Goal: Transaction & Acquisition: Book appointment/travel/reservation

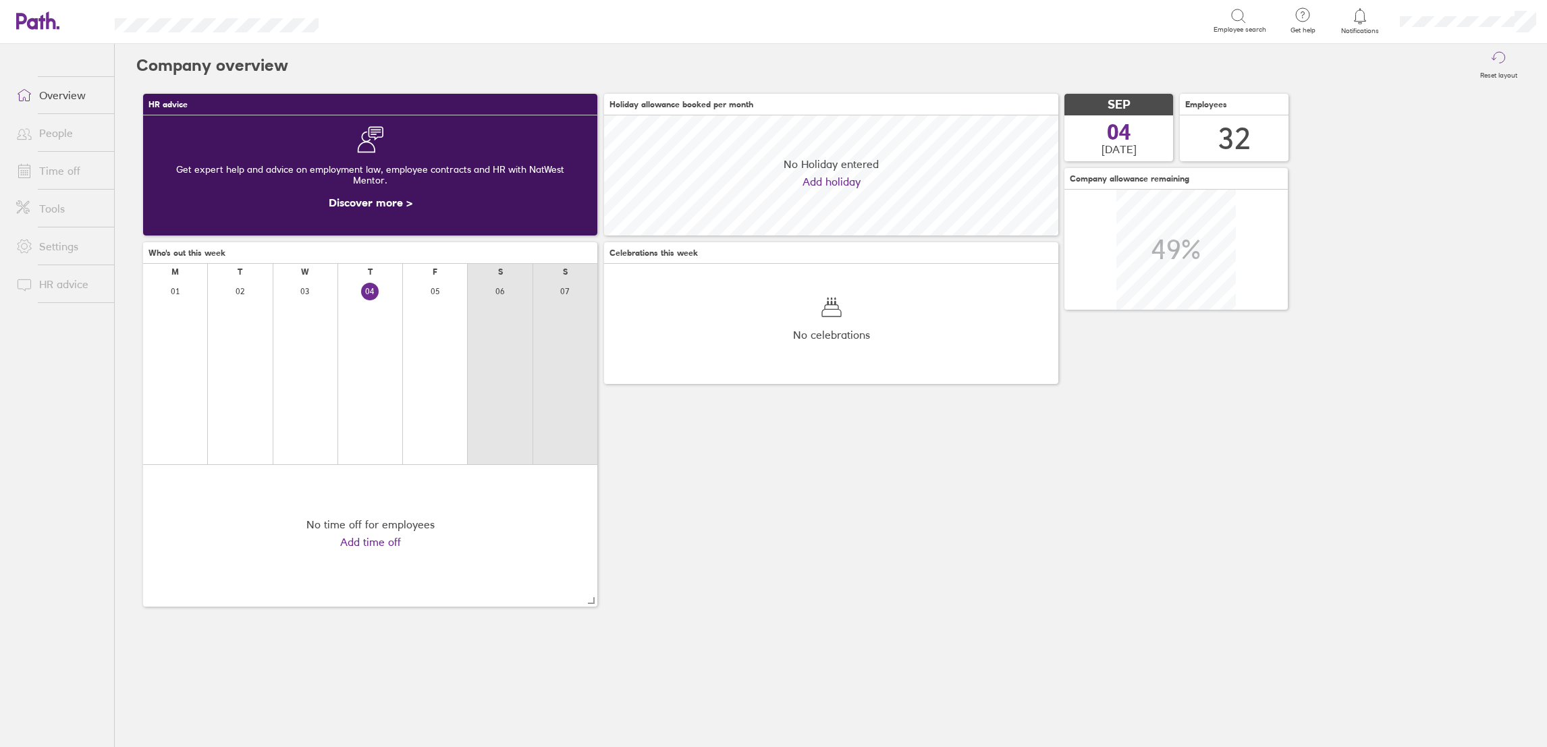
scroll to position [120, 454]
click at [74, 169] on link "Time off" at bounding box center [59, 170] width 109 height 27
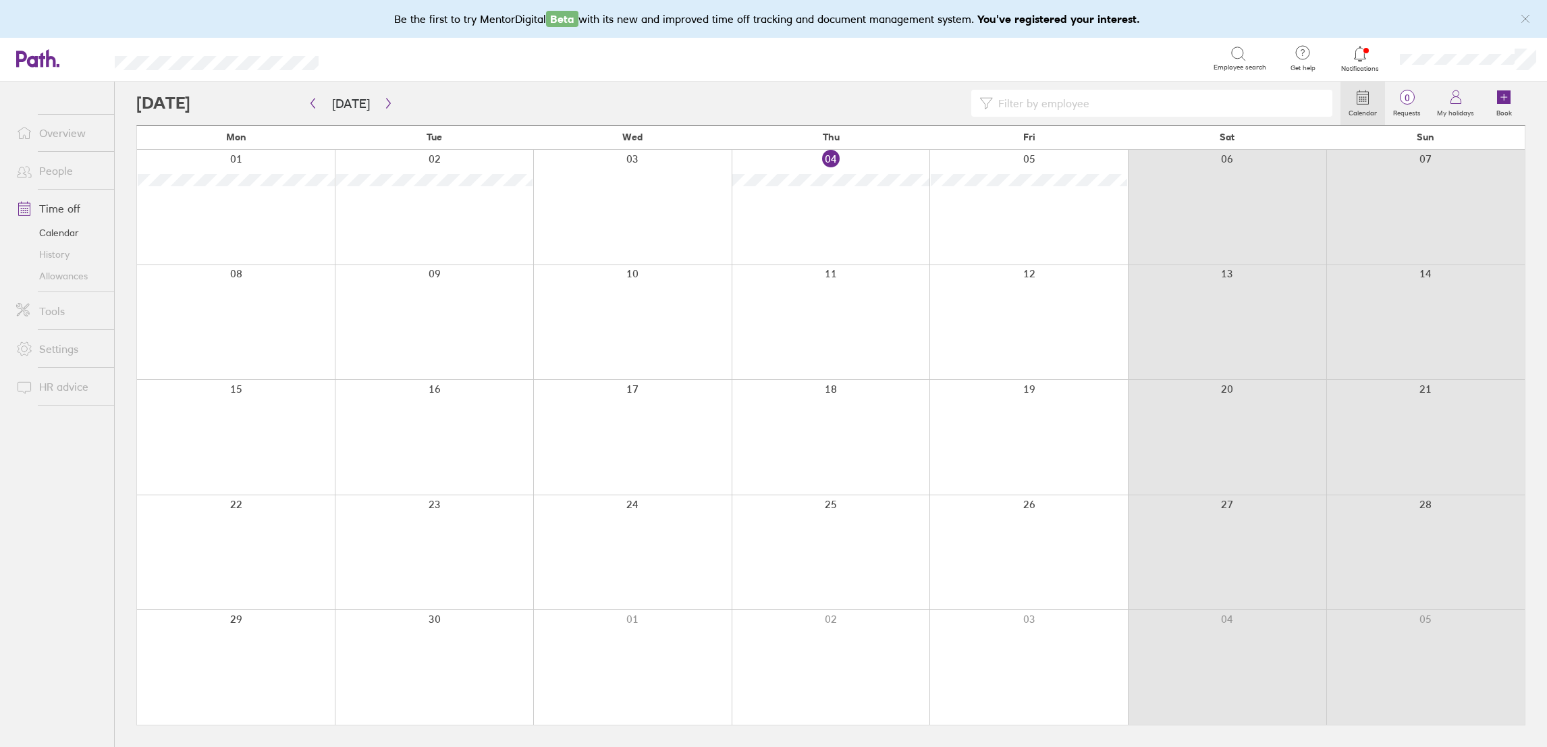
click at [47, 180] on link "People" at bounding box center [59, 170] width 109 height 27
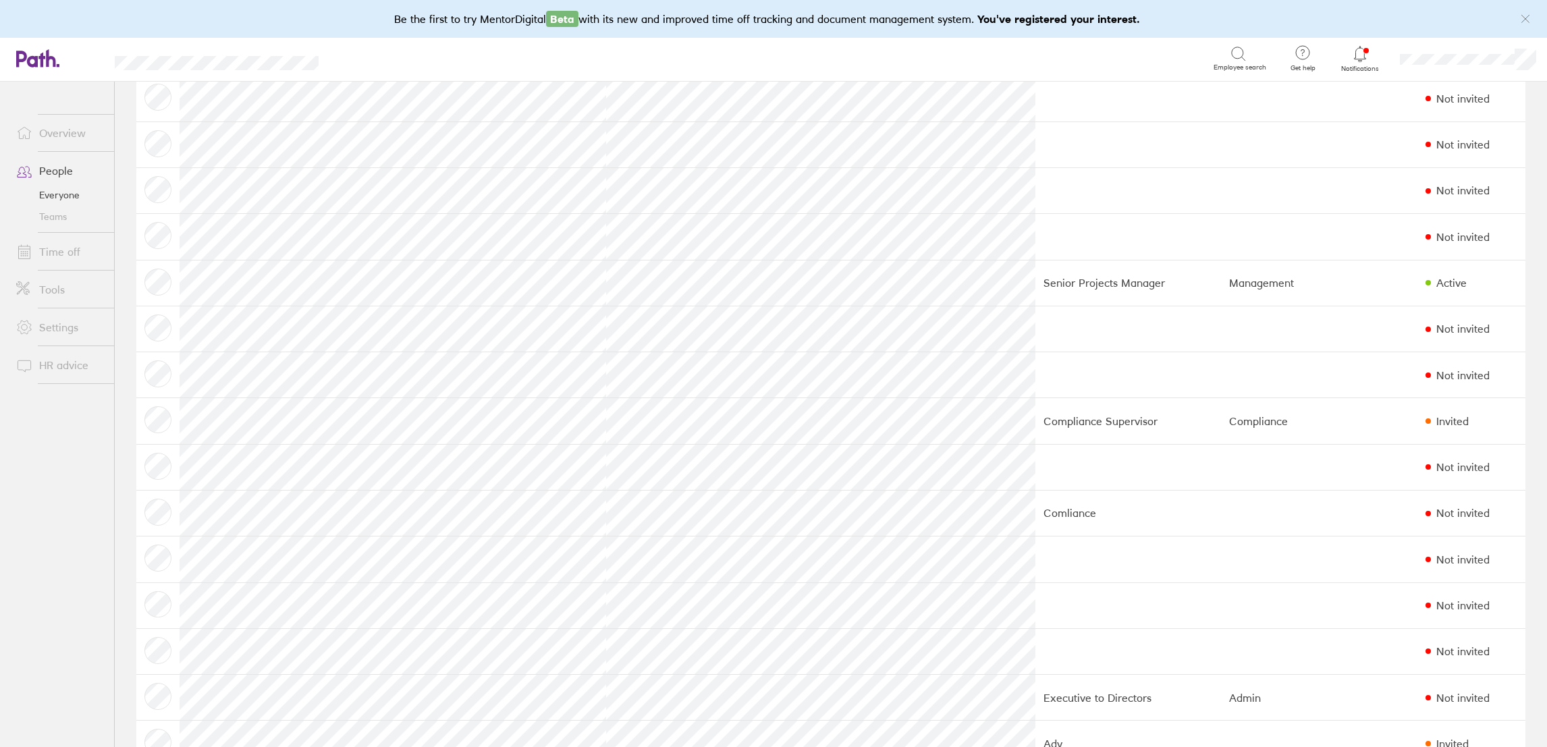
scroll to position [405, 0]
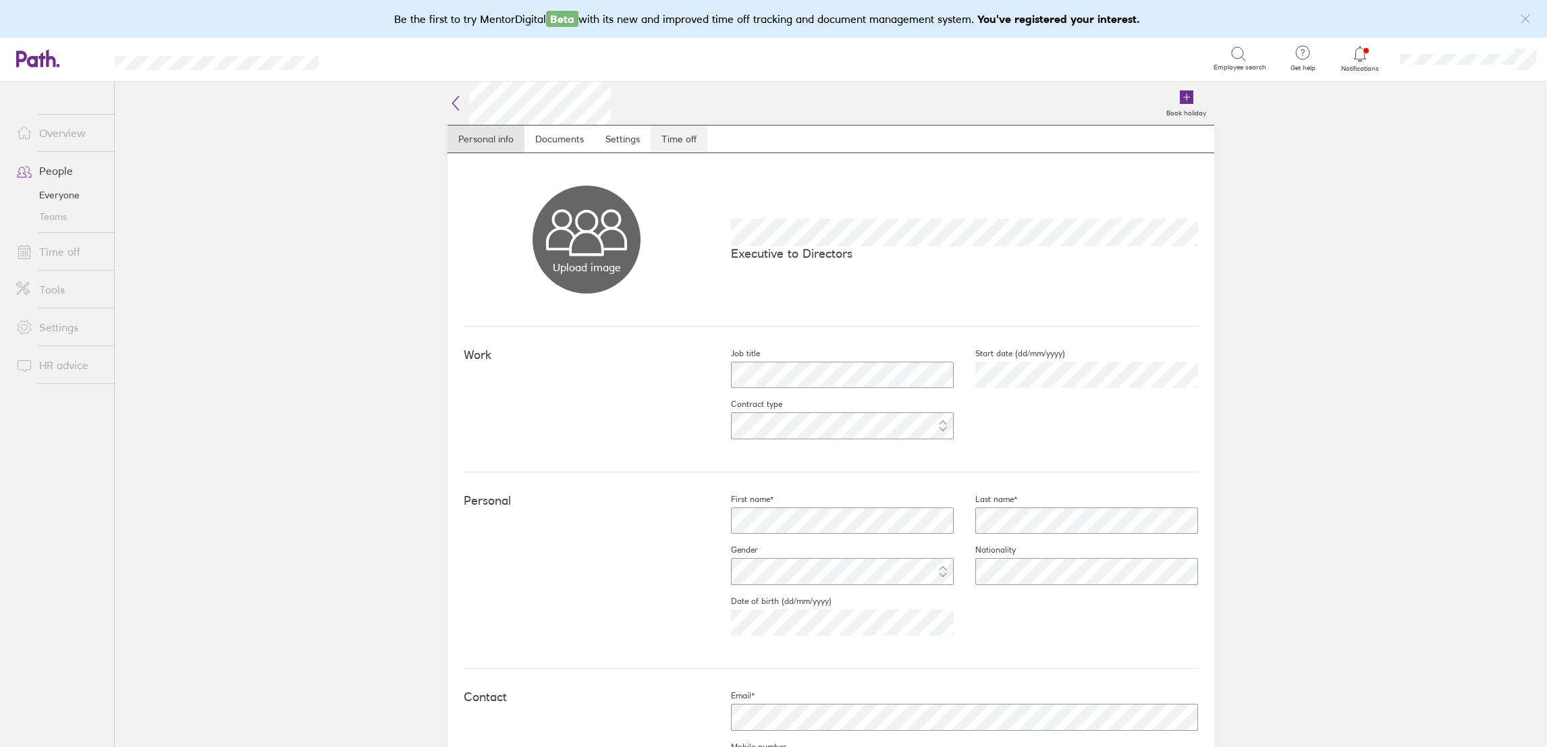
click at [665, 139] on link "Time off" at bounding box center [679, 139] width 57 height 27
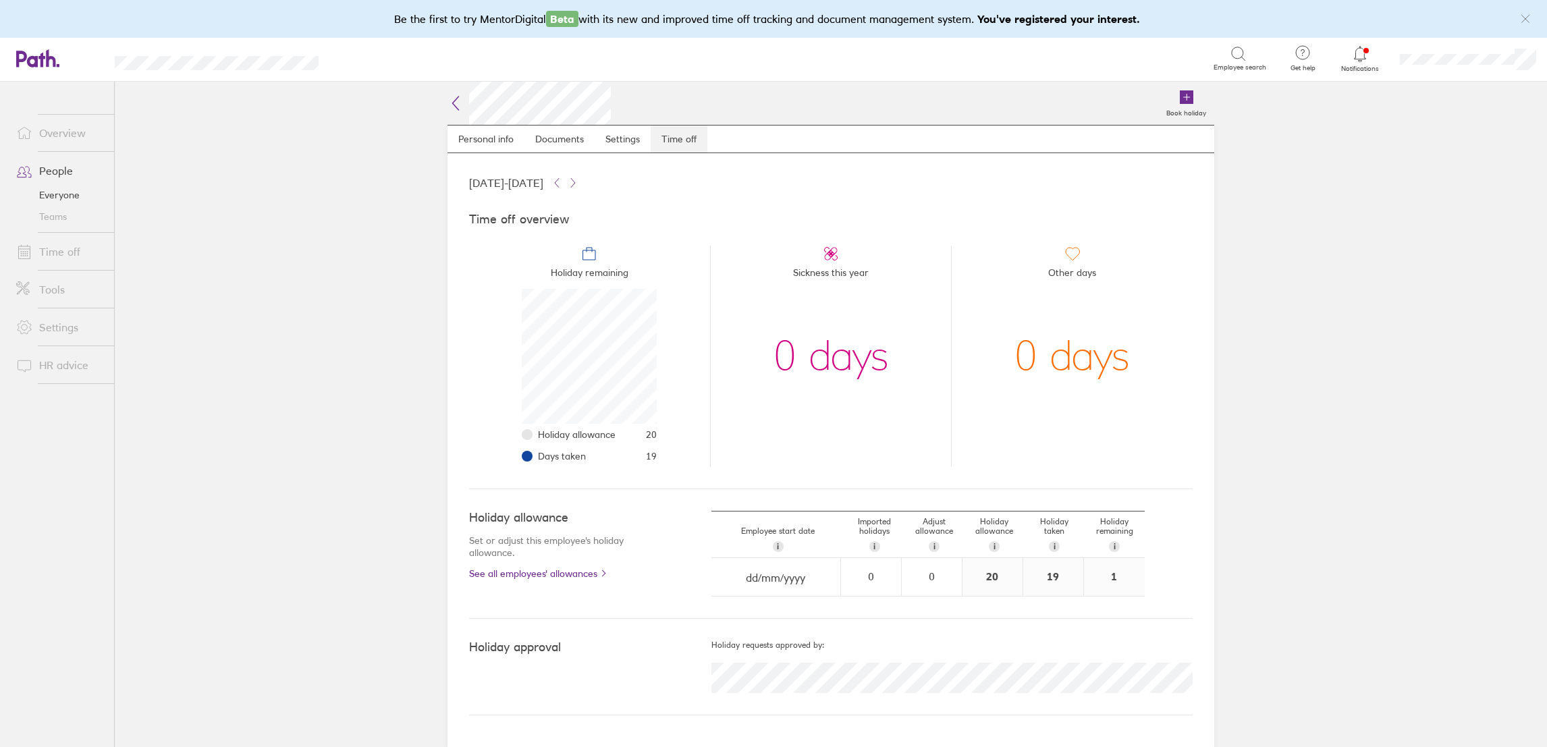
scroll to position [134, 134]
click at [74, 254] on link "Time off" at bounding box center [59, 251] width 109 height 27
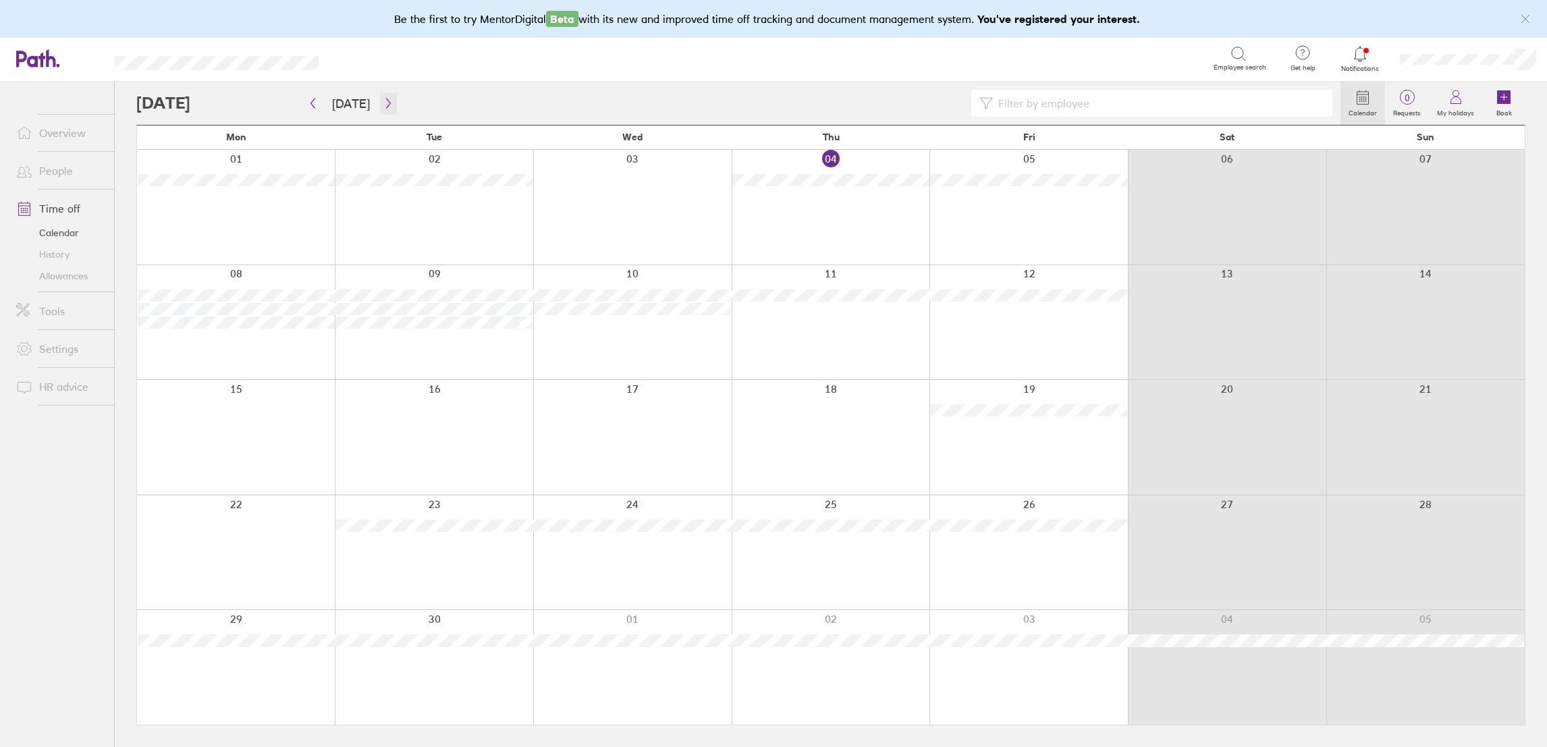
click at [383, 107] on icon "button" at bounding box center [388, 103] width 10 height 11
click at [383, 106] on icon "button" at bounding box center [388, 103] width 10 height 11
click at [1024, 627] on div at bounding box center [1028, 667] width 198 height 115
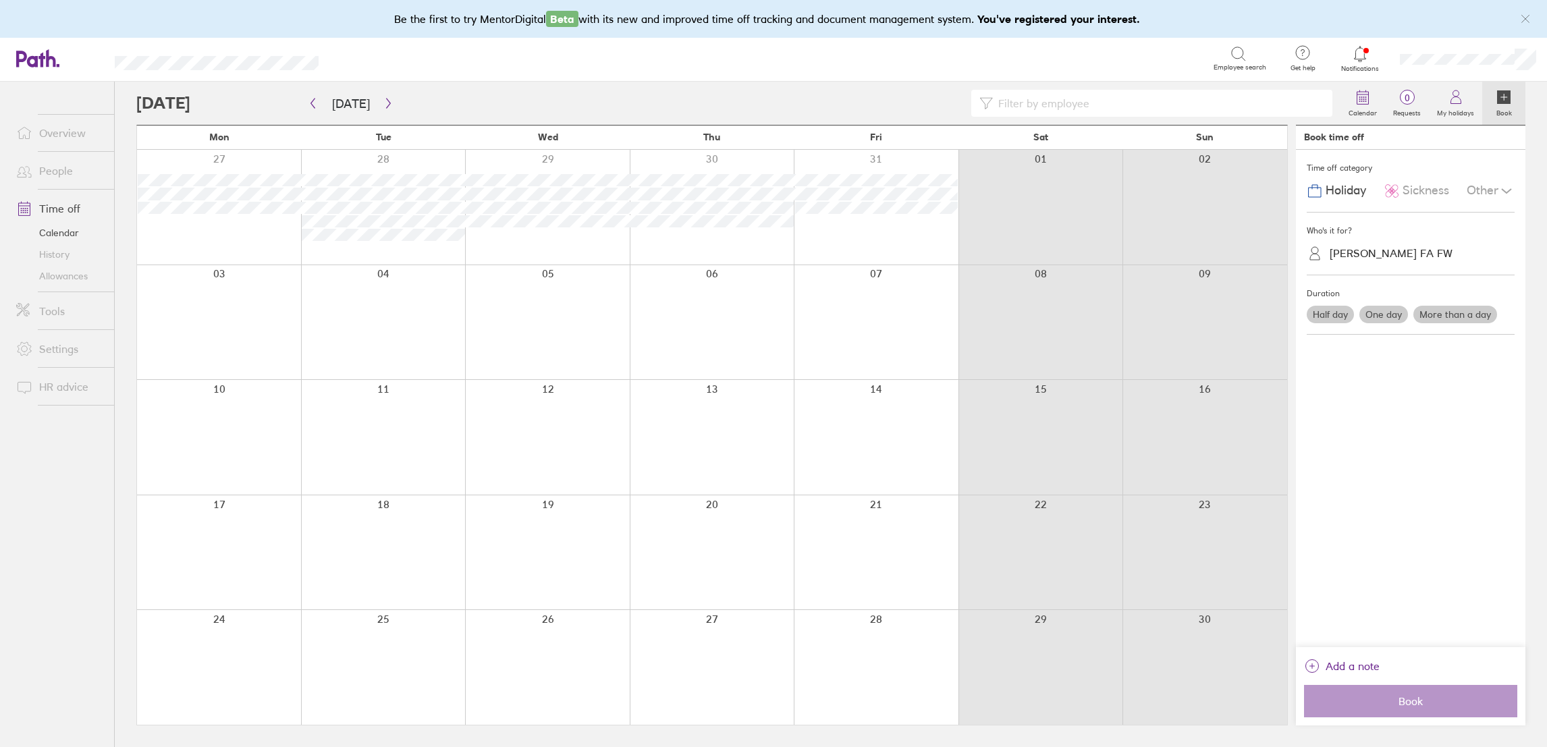
click at [1378, 244] on div "[PERSON_NAME] FA FW" at bounding box center [1419, 253] width 192 height 21
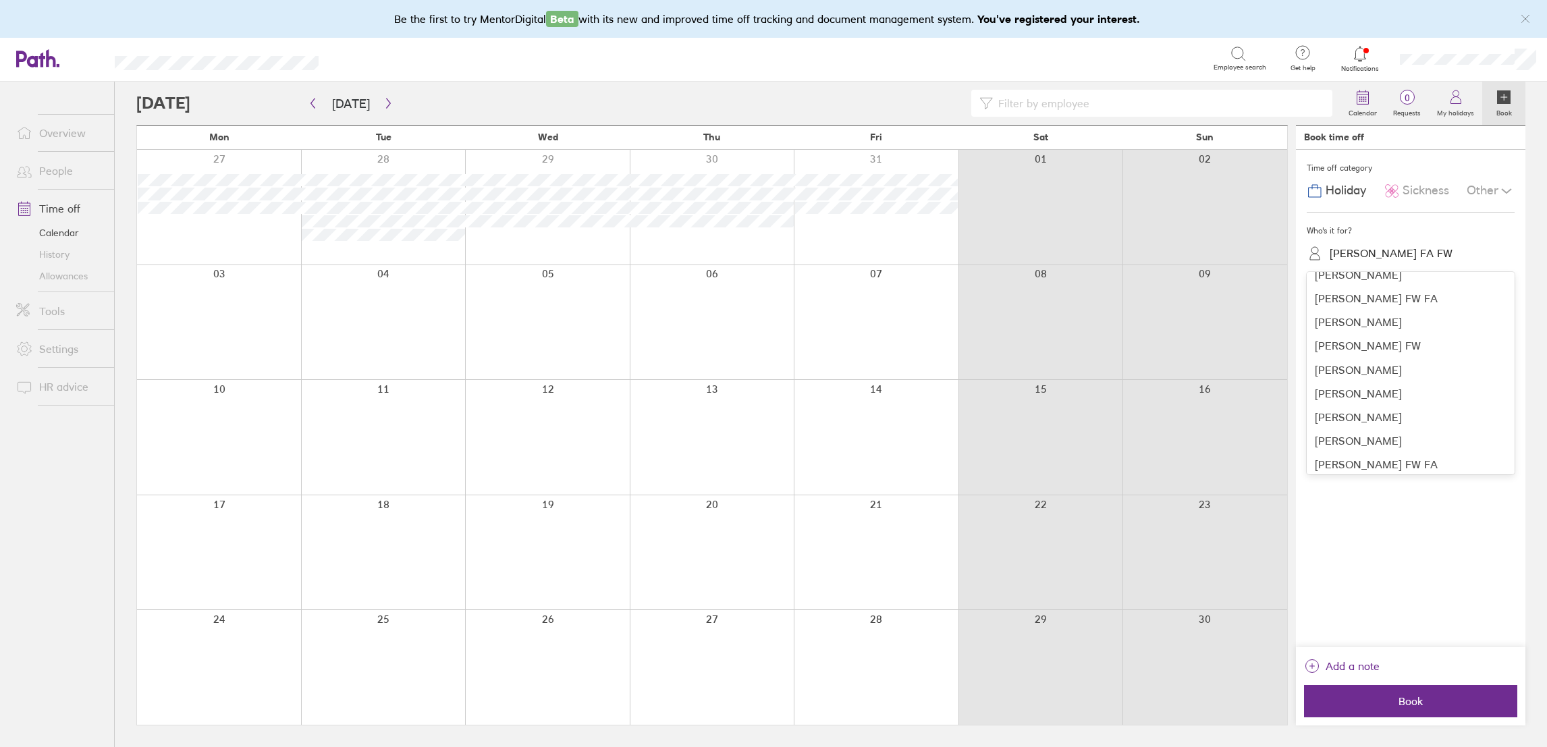
scroll to position [360, 0]
click at [1381, 377] on div "[PERSON_NAME] FW" at bounding box center [1410, 377] width 208 height 24
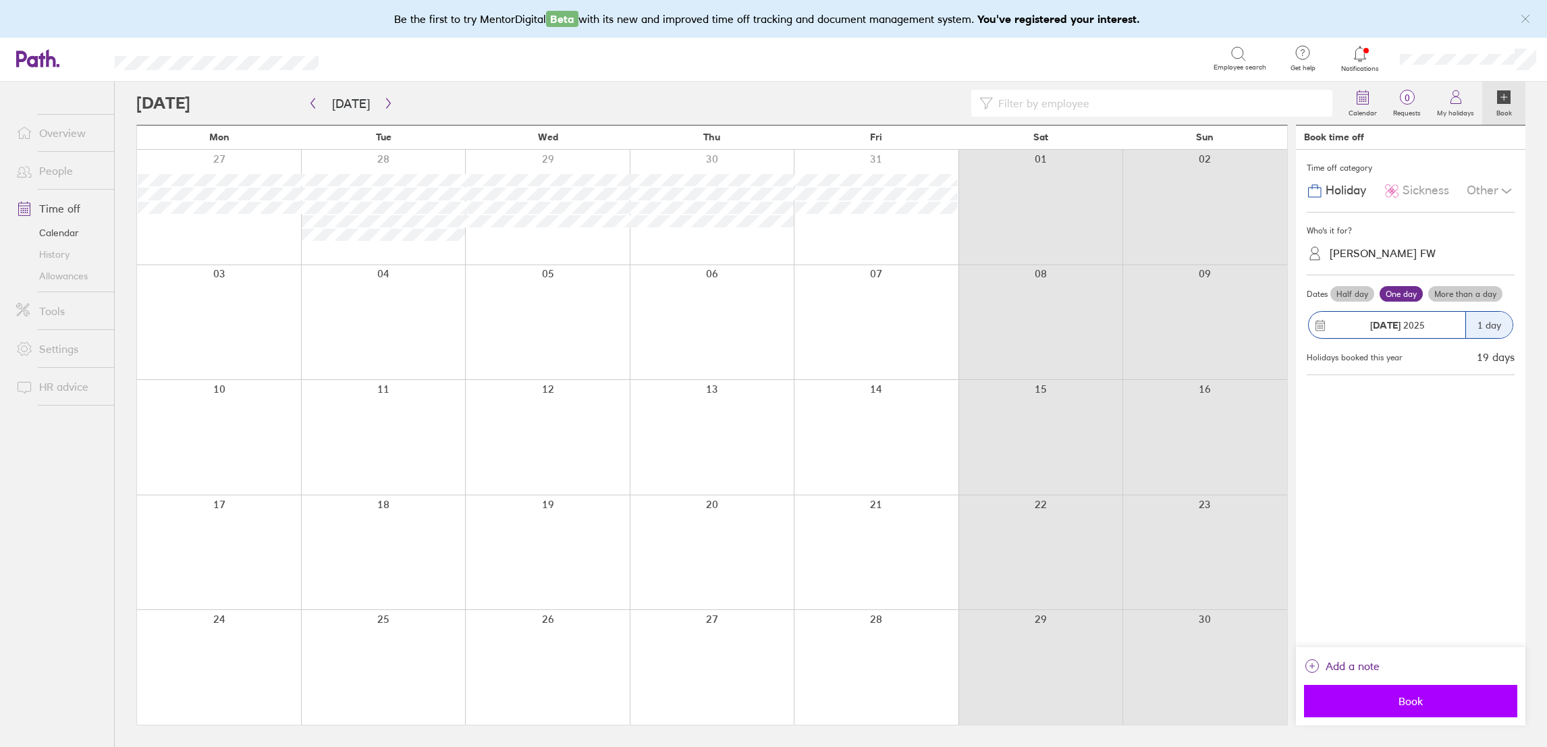
click at [1374, 706] on span "Book" at bounding box center [1410, 701] width 194 height 12
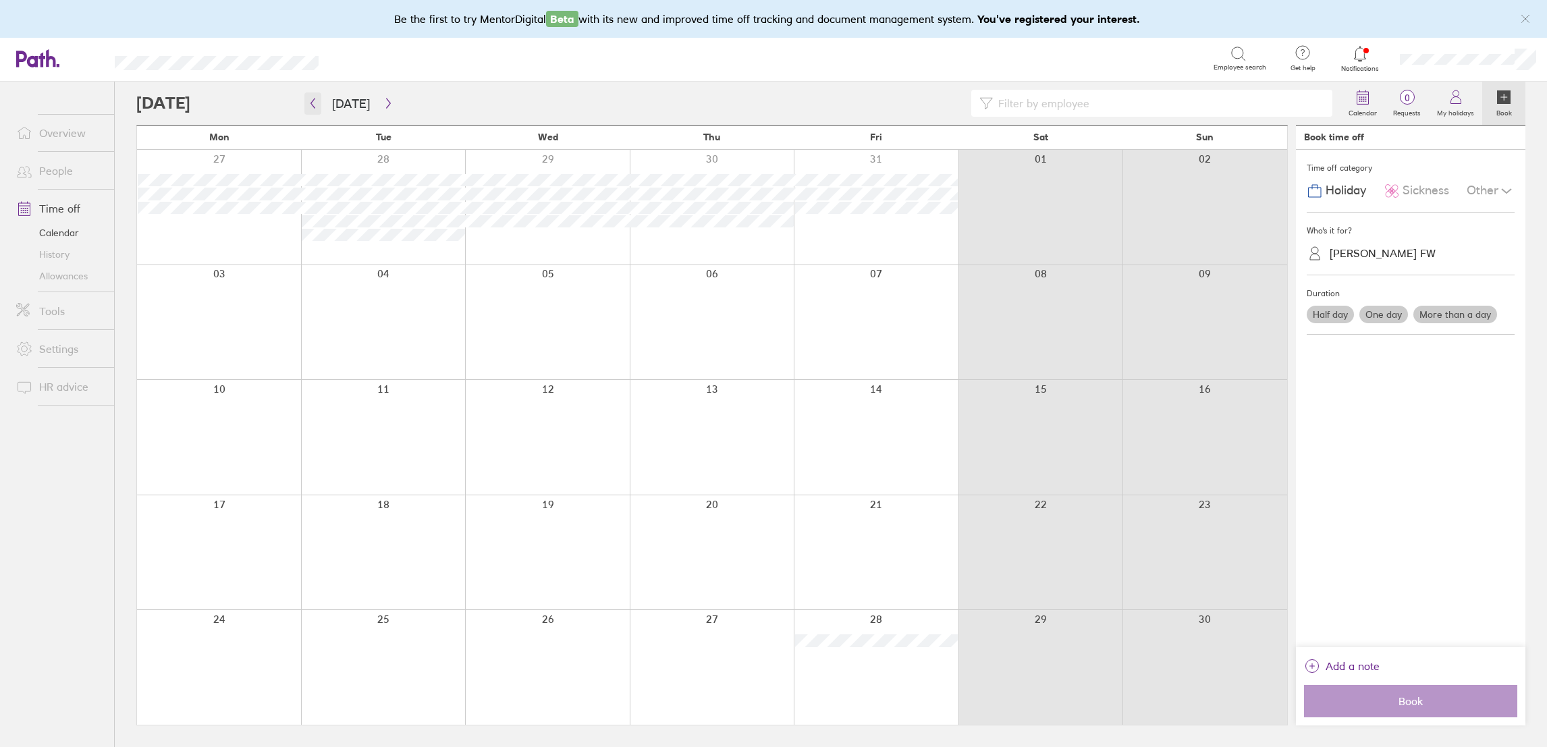
click at [307, 105] on button "button" at bounding box center [312, 103] width 17 height 22
click at [310, 96] on button "button" at bounding box center [312, 103] width 17 height 22
click at [312, 106] on icon "button" at bounding box center [313, 103] width 10 height 11
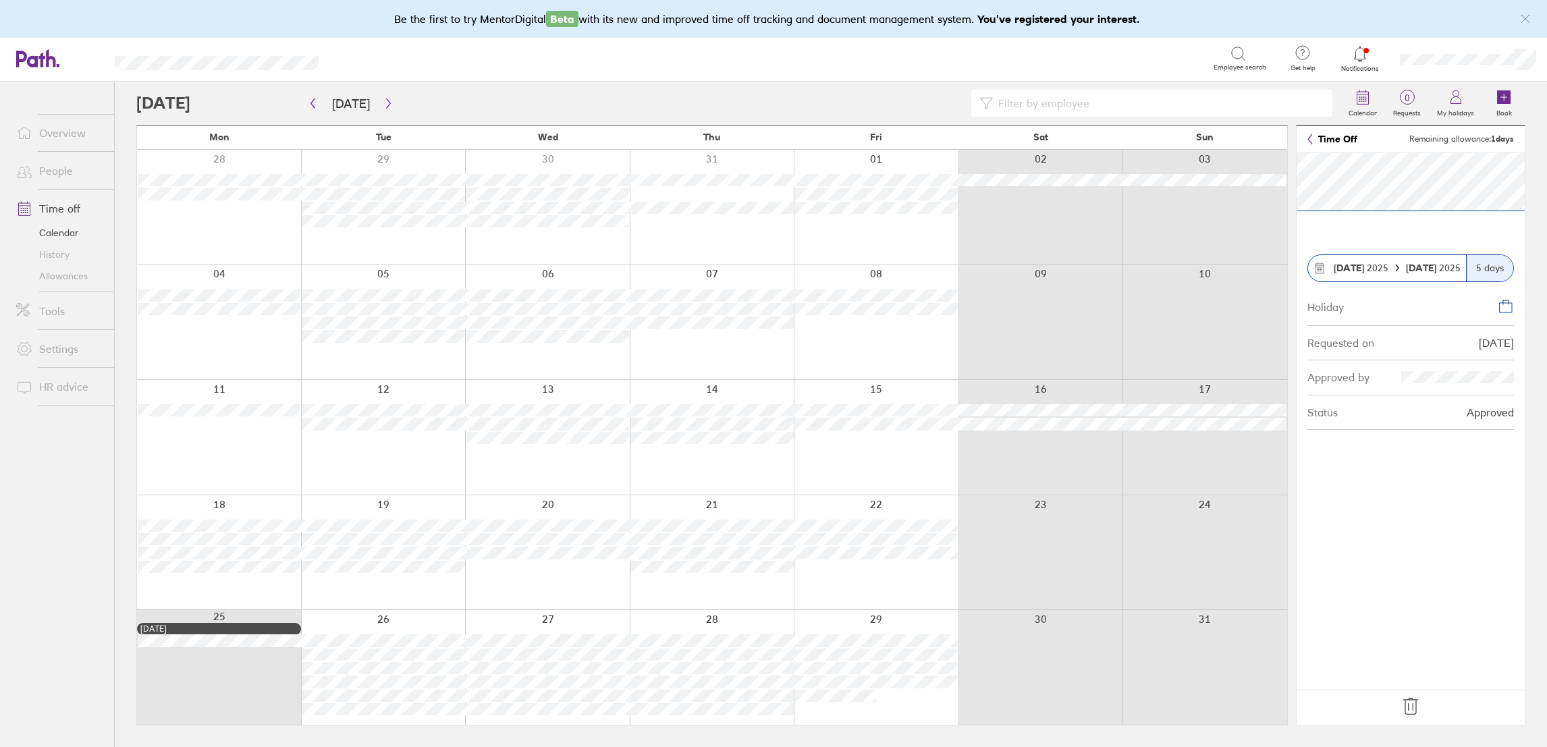
click at [1408, 698] on icon at bounding box center [1410, 706] width 14 height 16
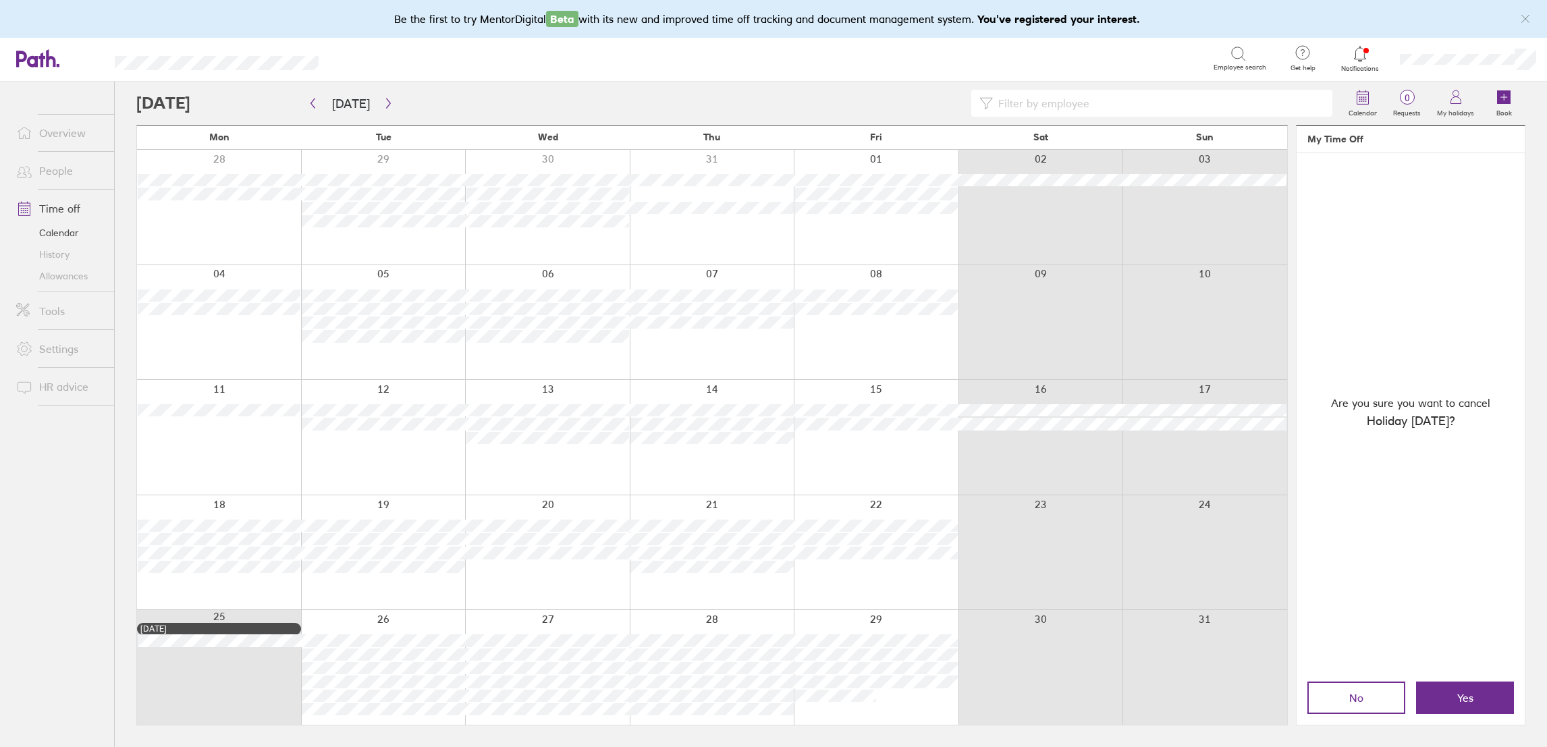
click at [1460, 703] on span "Yes" at bounding box center [1465, 698] width 16 height 12
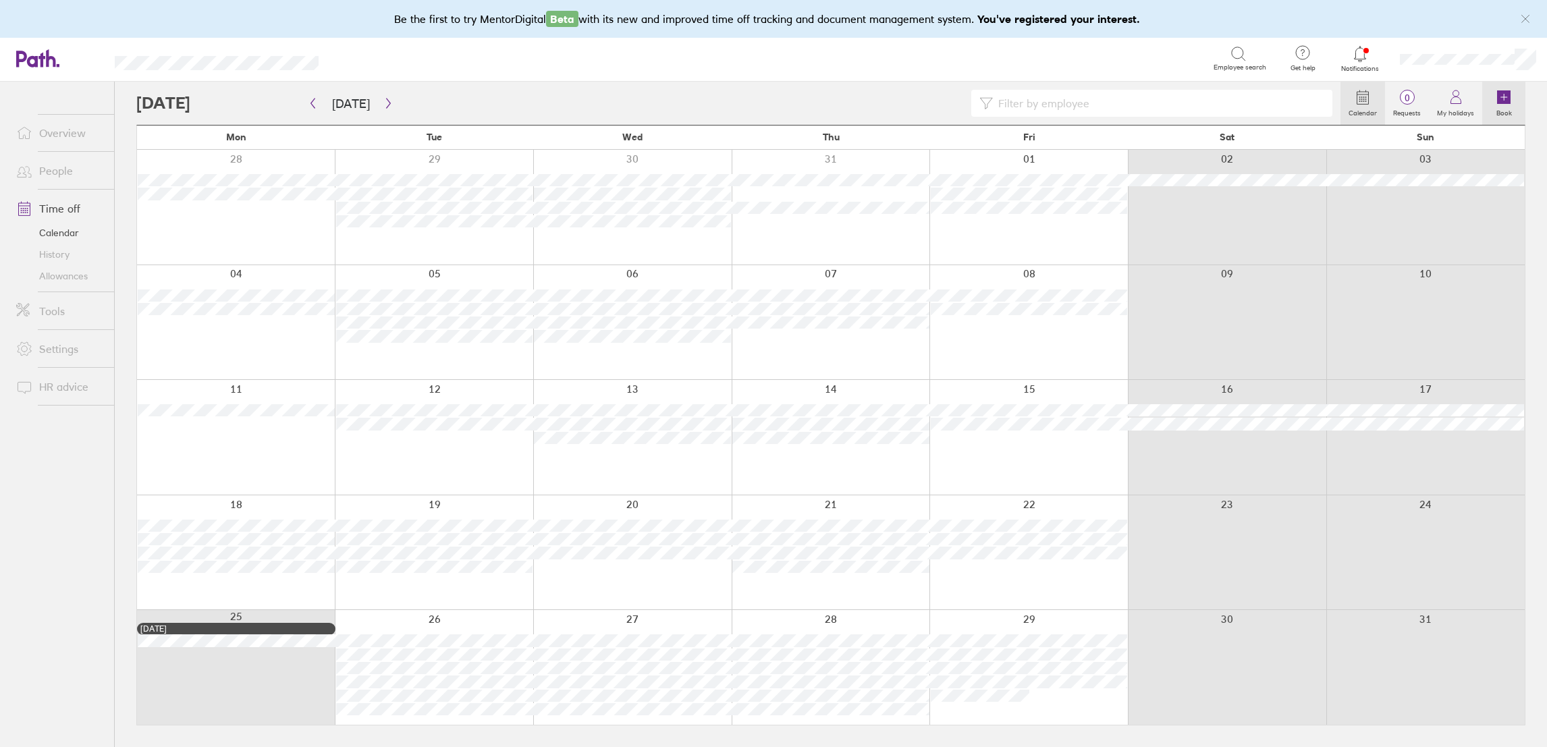
click at [1509, 108] on label "Book" at bounding box center [1504, 111] width 32 height 12
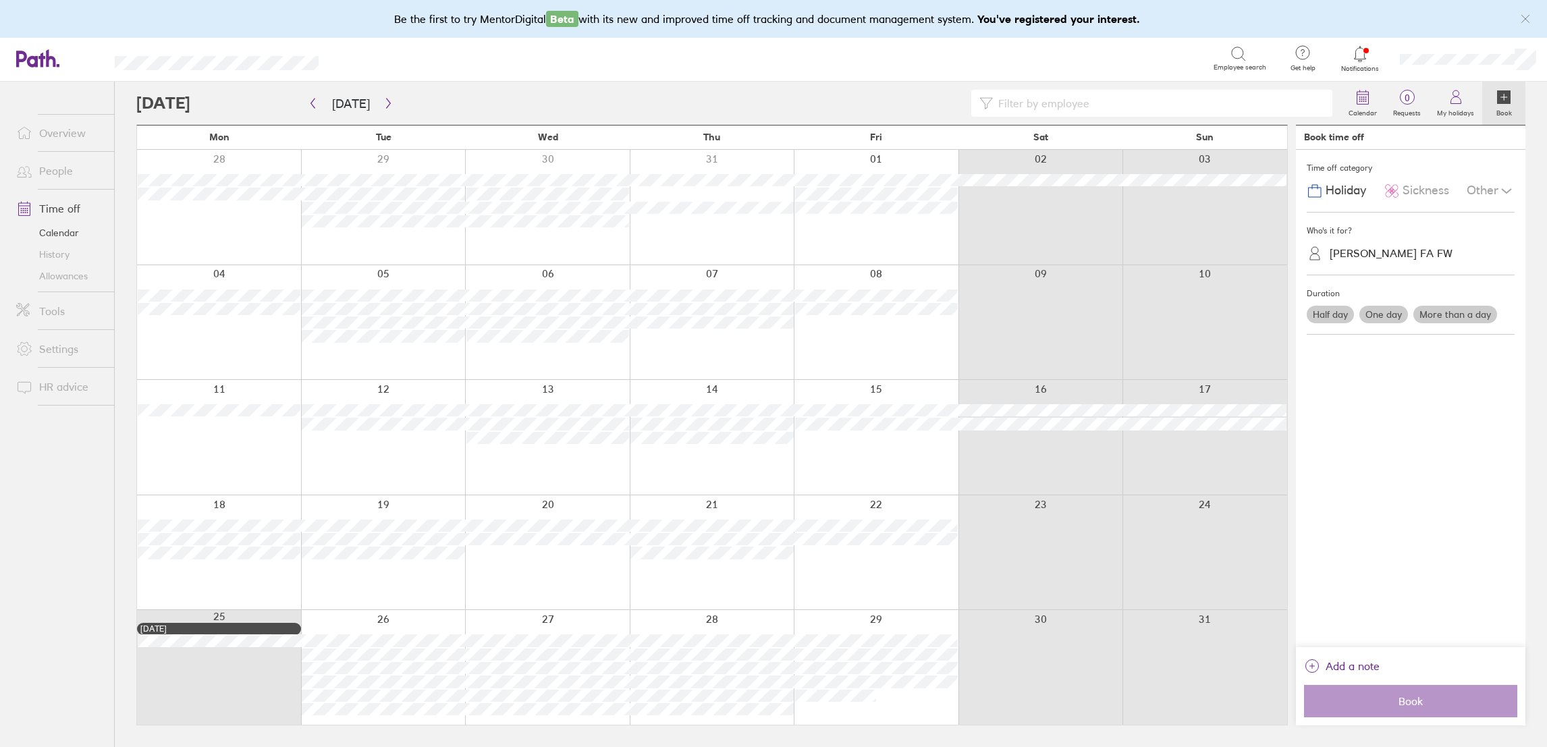
click at [1378, 321] on label "One day" at bounding box center [1383, 315] width 49 height 18
click at [0, 0] on input "One day" at bounding box center [0, 0] width 0 height 0
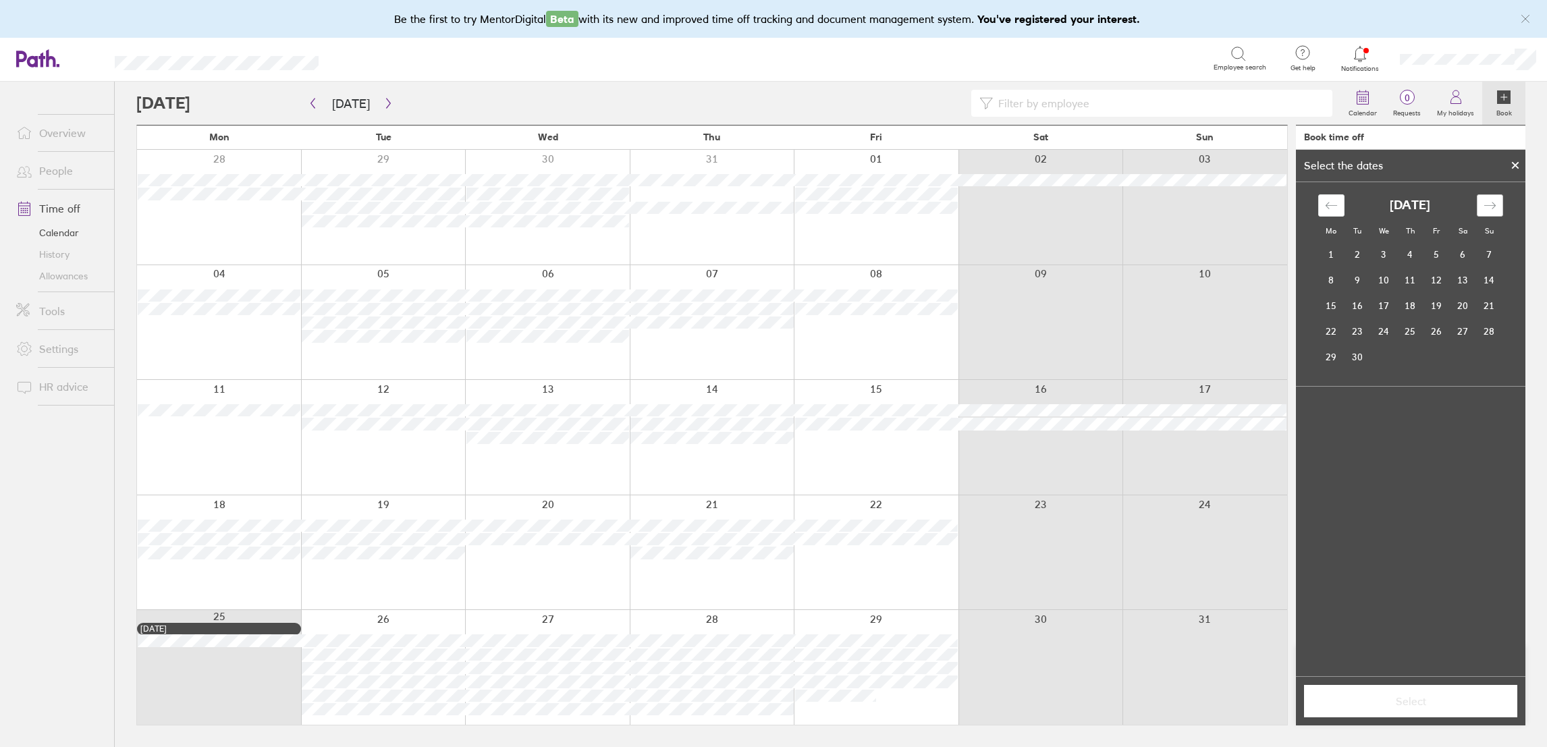
click at [1497, 205] on div "Move forward to switch to the next month." at bounding box center [1489, 205] width 26 height 22
drag, startPoint x: 1342, startPoint y: 198, endPoint x: 1331, endPoint y: 204, distance: 11.8
click at [1340, 198] on div "Move backward to switch to the previous month." at bounding box center [1331, 205] width 26 height 22
click at [1331, 205] on icon "Move backward to switch to the previous month." at bounding box center [1331, 205] width 13 height 13
click at [1366, 348] on td "26" at bounding box center [1357, 357] width 26 height 26
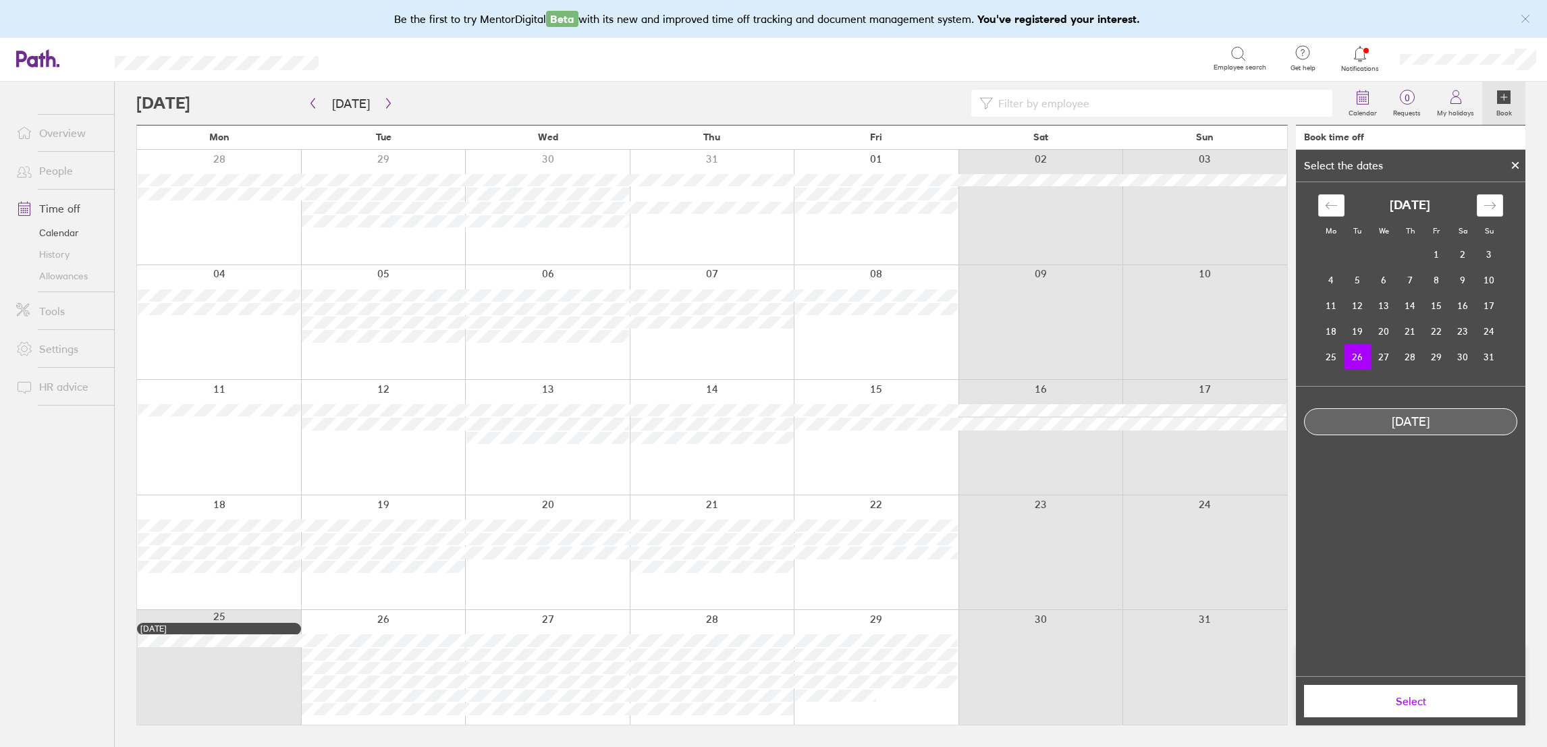
click at [1379, 694] on button "Select" at bounding box center [1410, 701] width 213 height 32
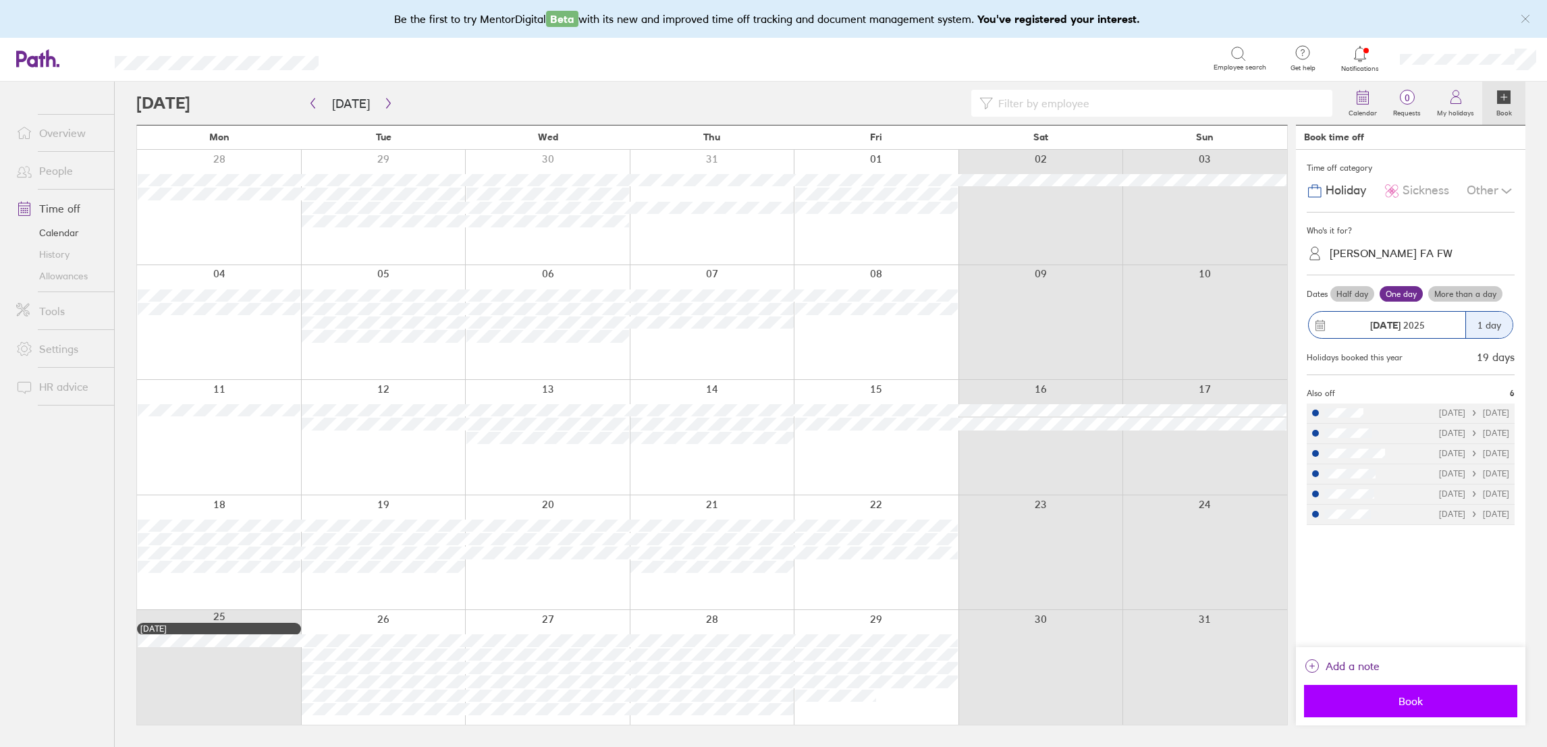
click at [1392, 697] on span "Book" at bounding box center [1410, 701] width 194 height 12
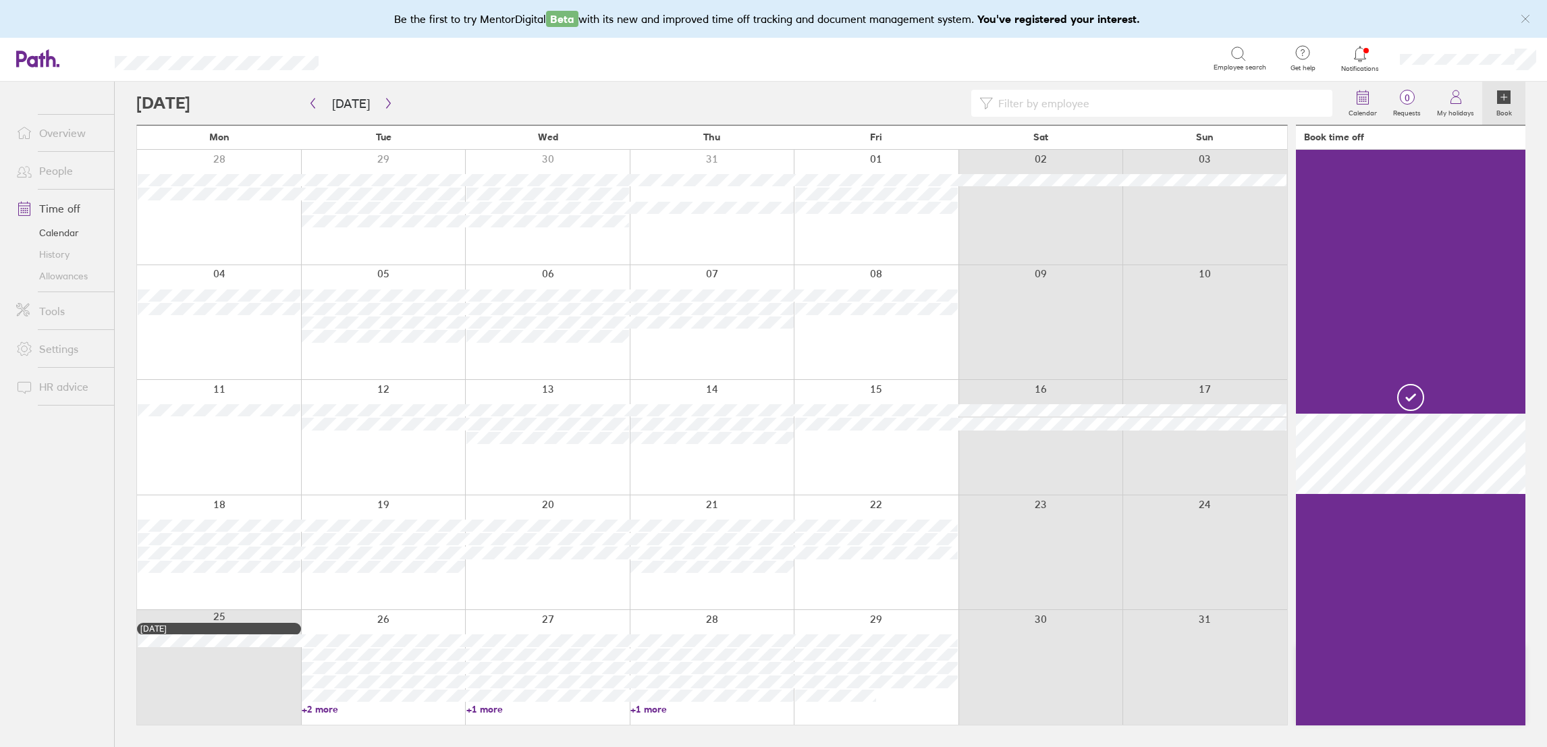
click at [1506, 97] on icon at bounding box center [1504, 97] width 6 height 0
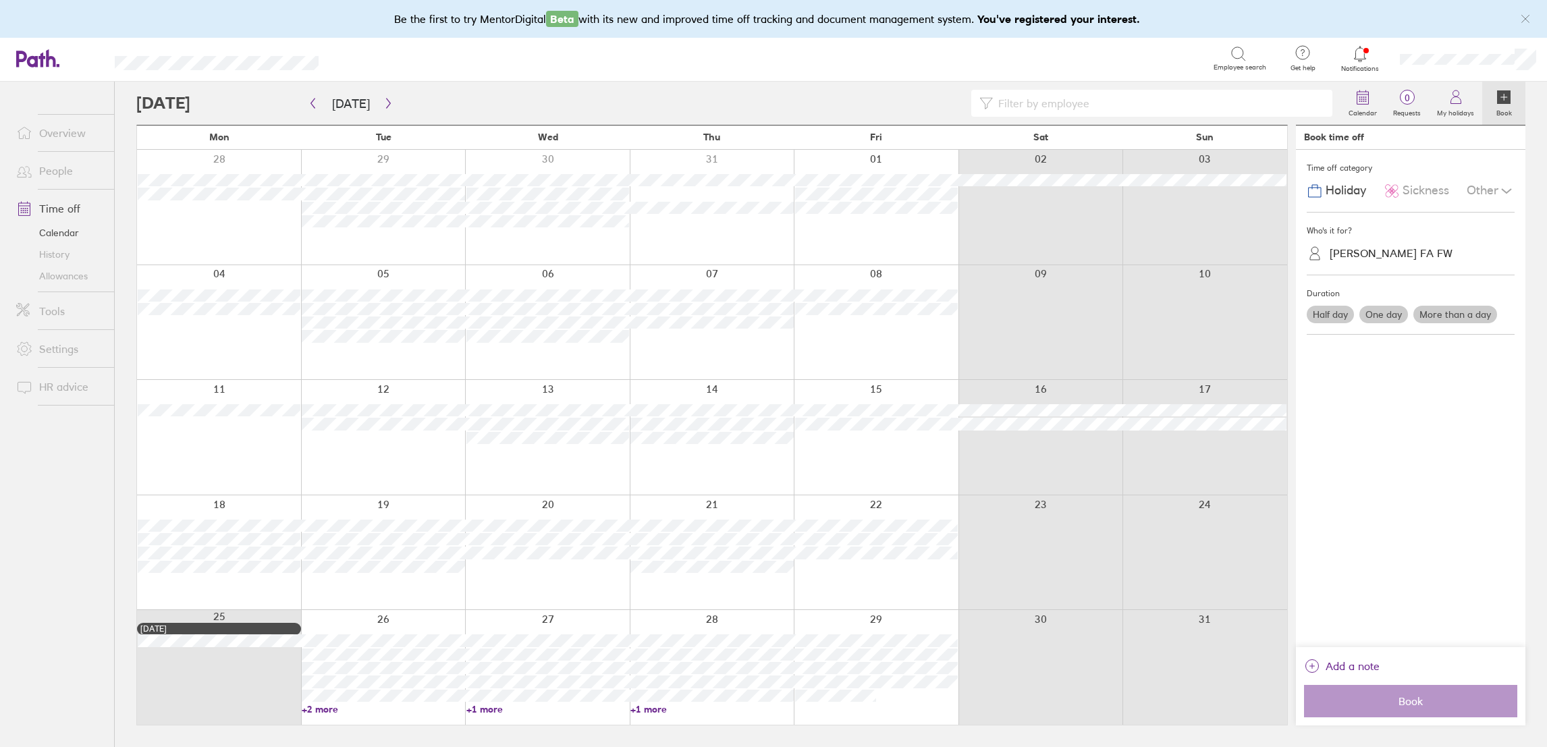
click at [1425, 314] on label "More than a day" at bounding box center [1455, 315] width 84 height 18
click at [0, 0] on input "More than a day" at bounding box center [0, 0] width 0 height 0
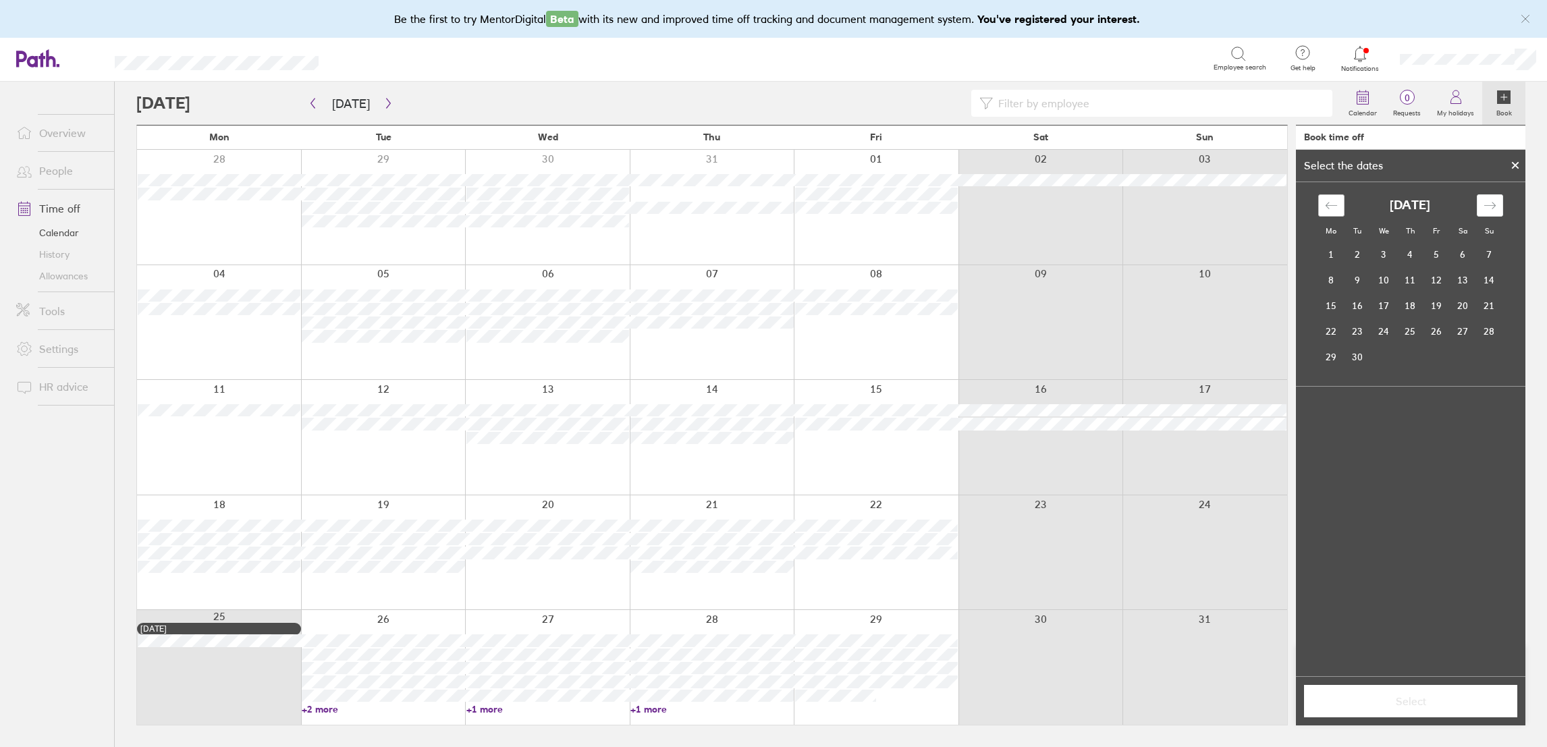
click at [1338, 198] on div "Move backward to switch to the previous month." at bounding box center [1331, 205] width 26 height 22
click at [1406, 360] on td "28" at bounding box center [1410, 357] width 26 height 26
click at [1439, 356] on td "29" at bounding box center [1436, 357] width 26 height 26
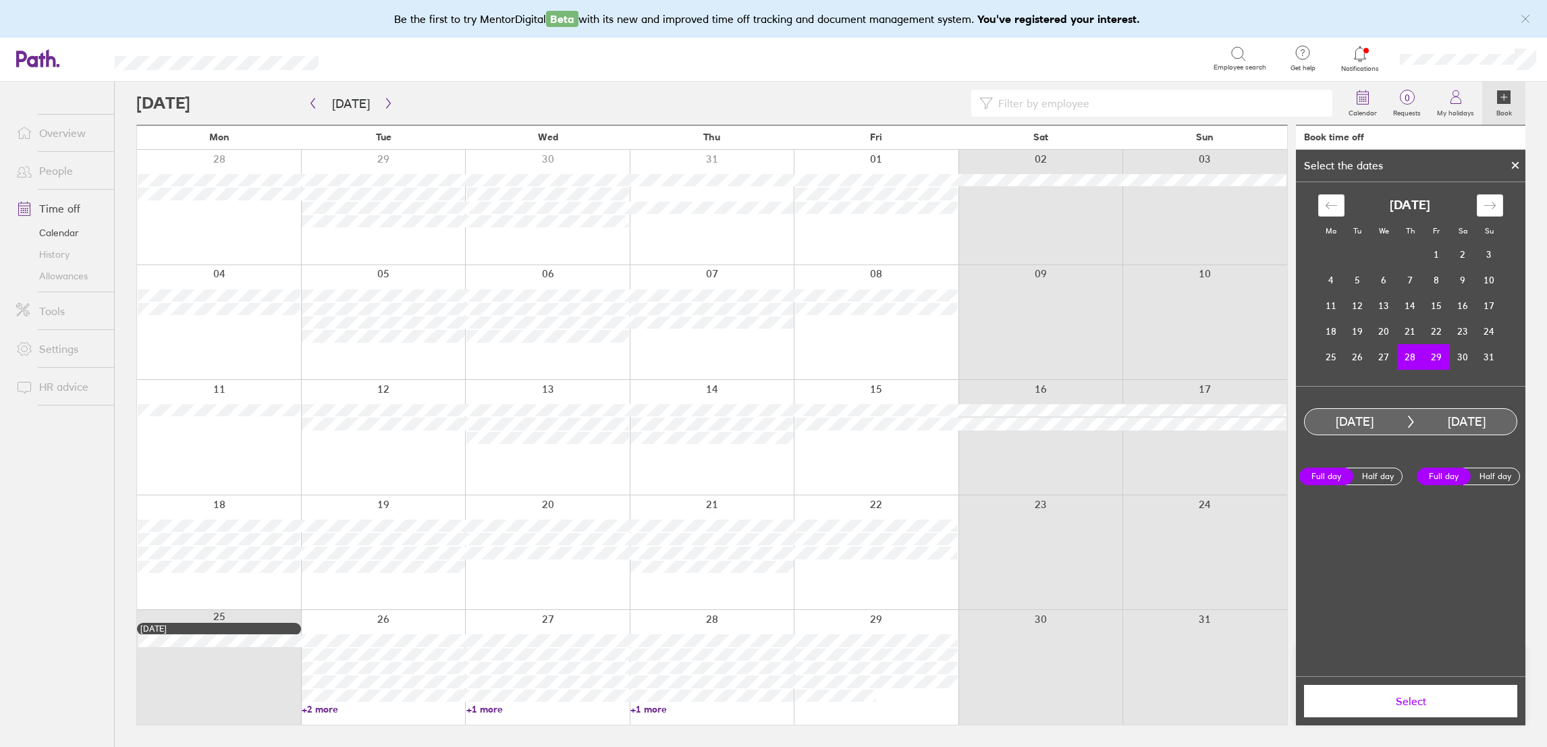
click at [1400, 693] on button "Select" at bounding box center [1410, 701] width 213 height 32
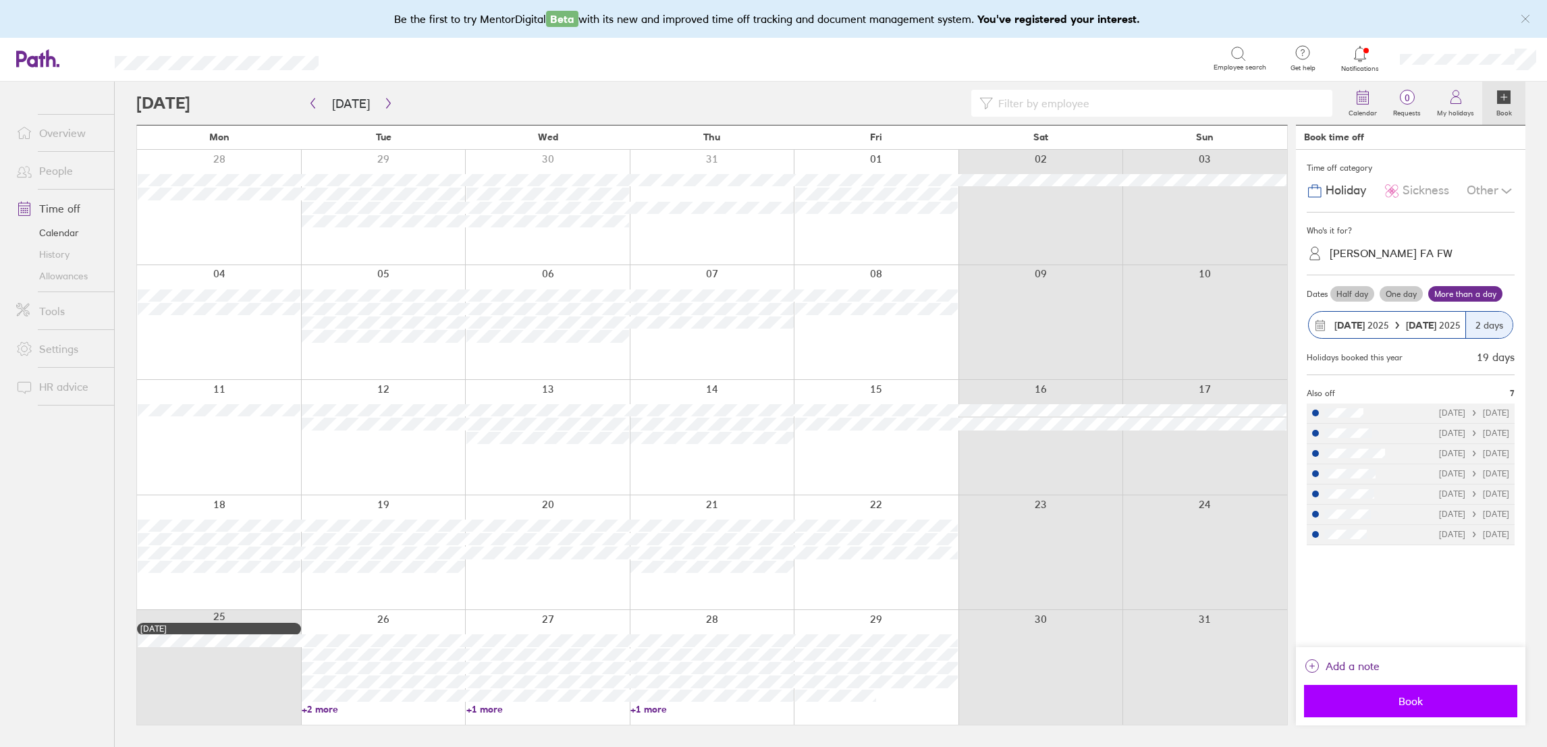
click at [1386, 700] on span "Book" at bounding box center [1410, 701] width 194 height 12
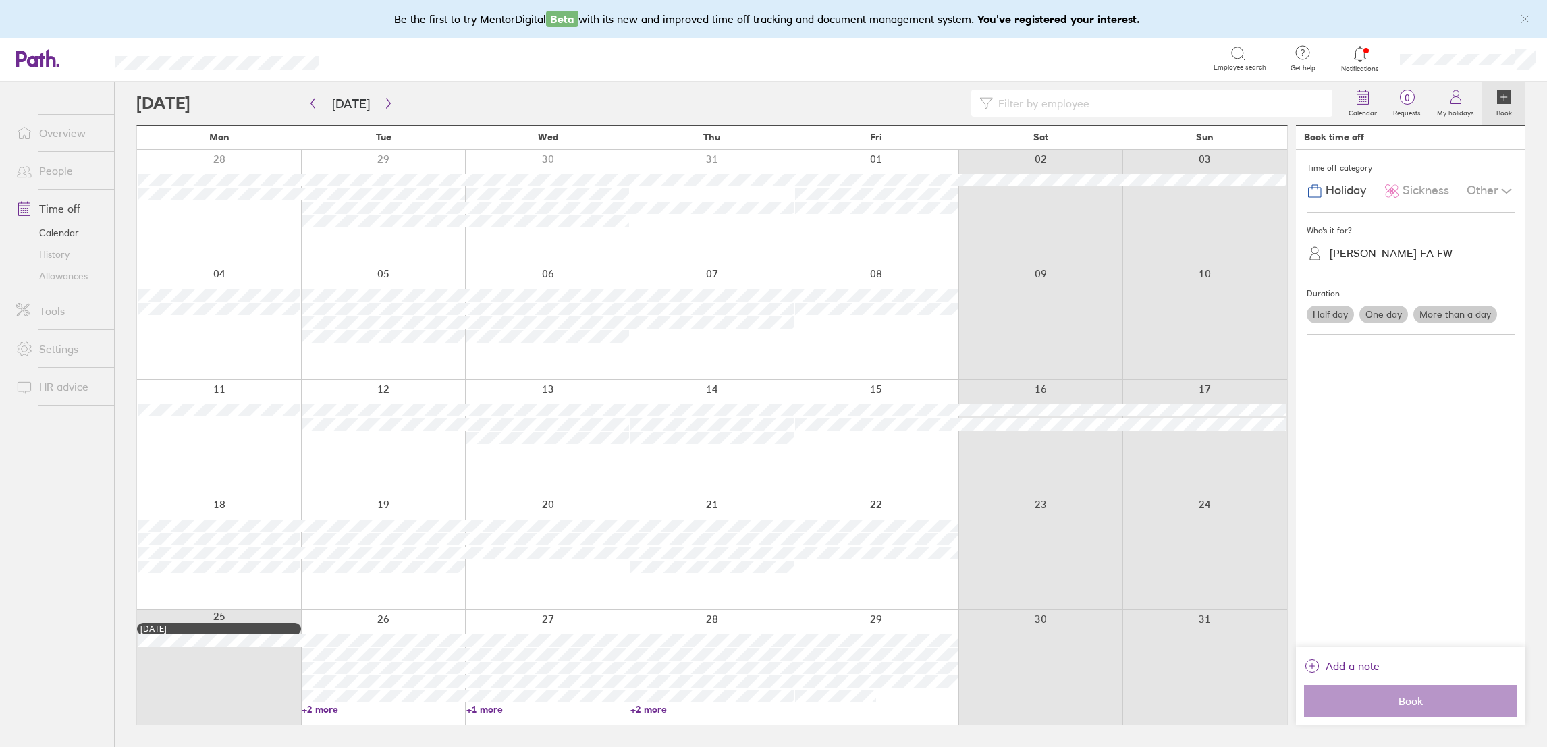
click at [51, 163] on link "People" at bounding box center [59, 170] width 109 height 27
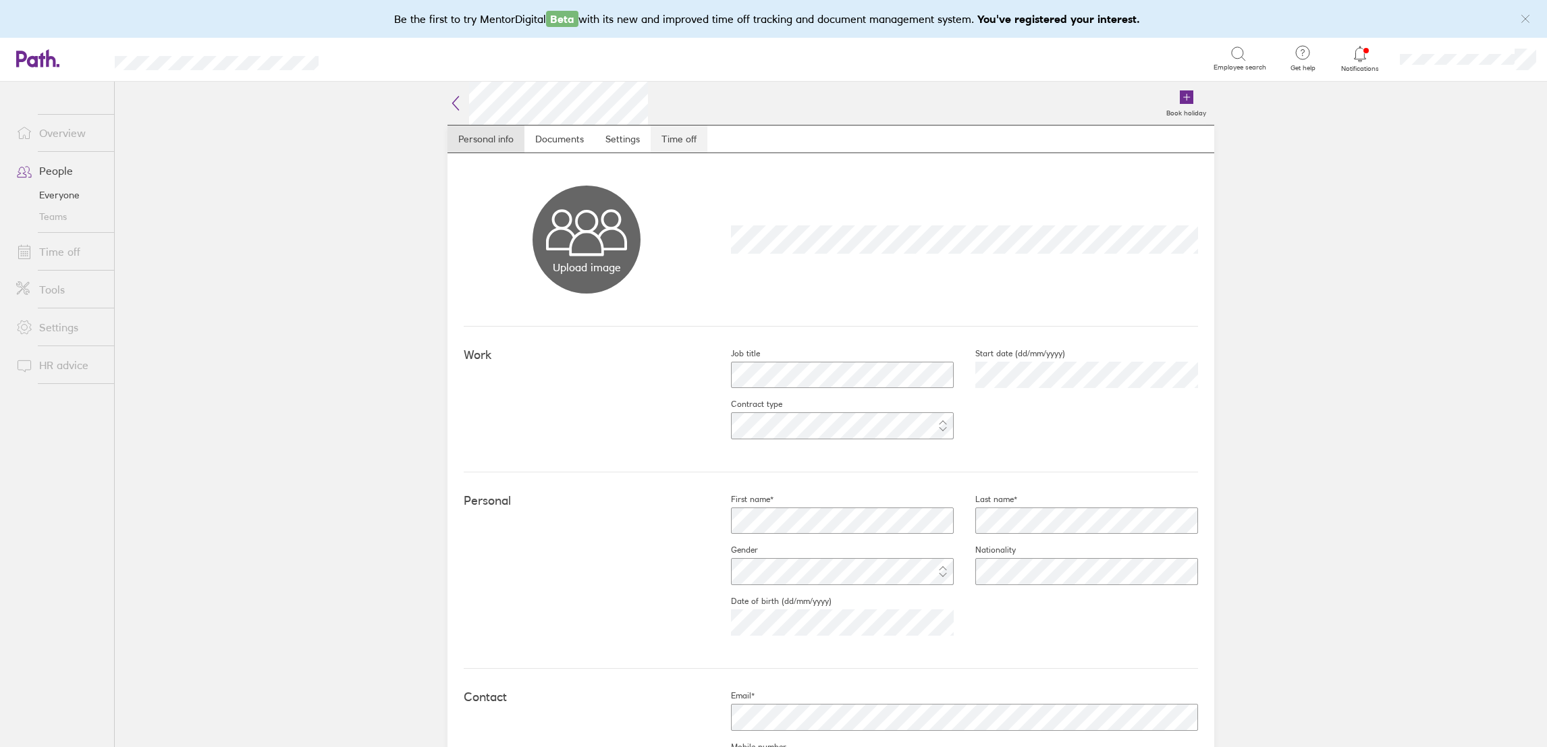
click at [661, 133] on link "Time off" at bounding box center [679, 139] width 57 height 27
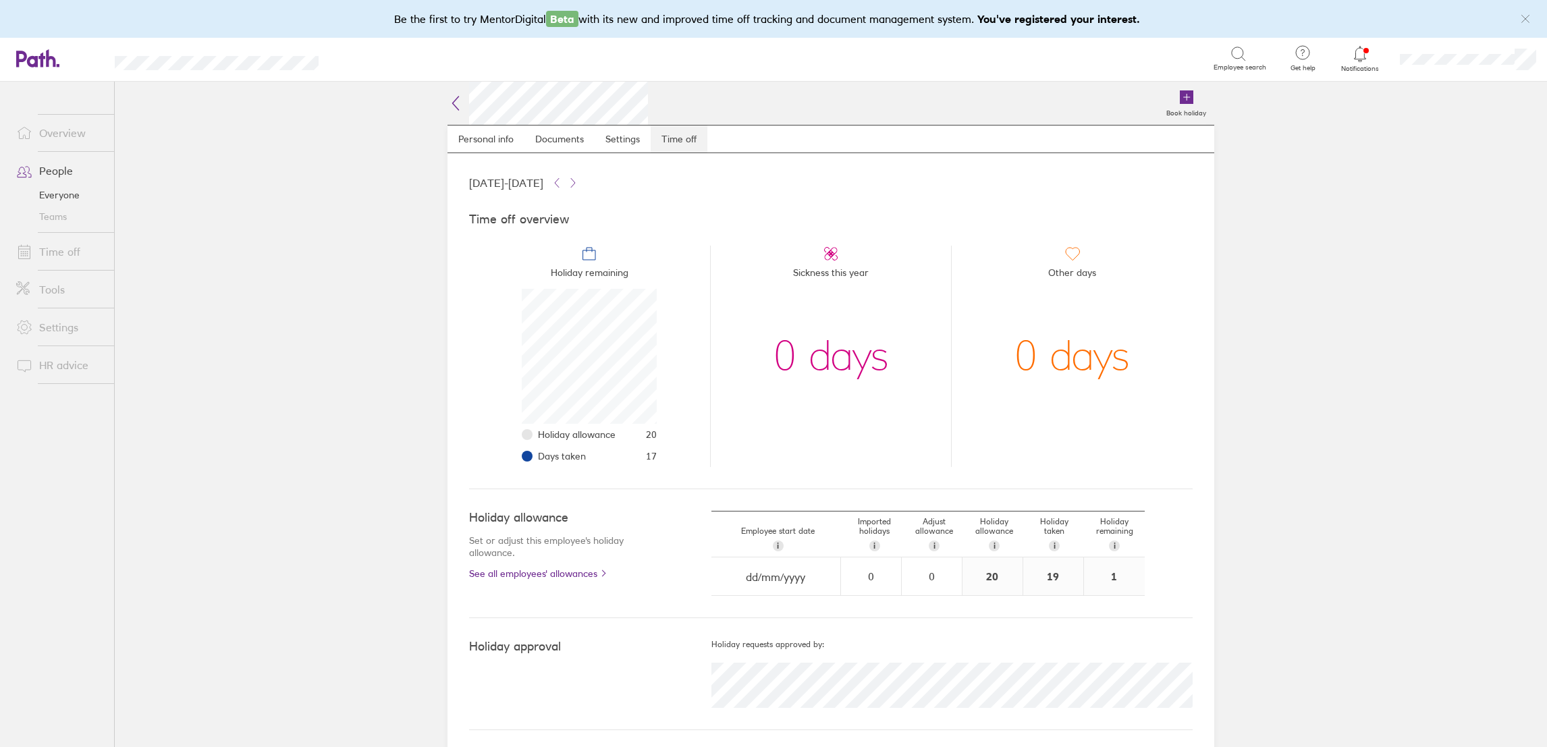
scroll to position [134, 134]
